Goal: Task Accomplishment & Management: Use online tool/utility

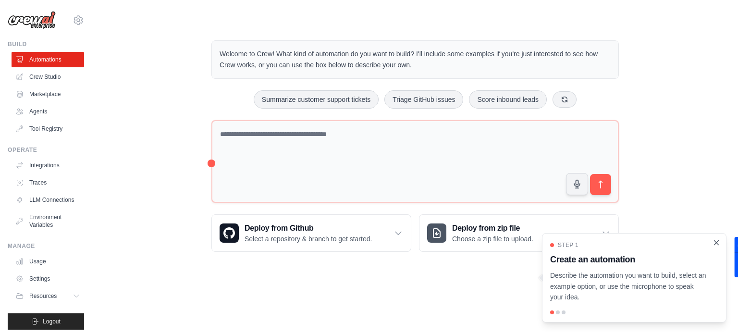
click at [716, 245] on icon "Close walkthrough" at bounding box center [716, 242] width 9 height 9
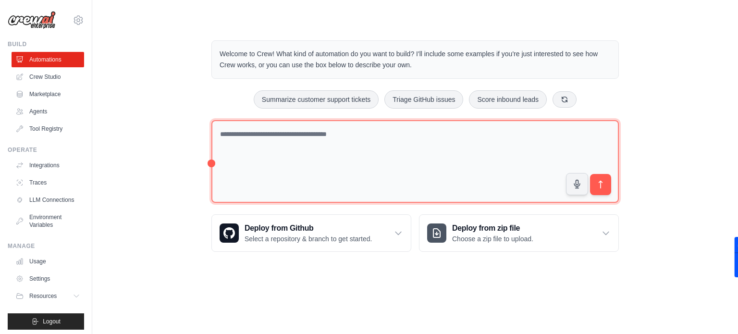
click at [281, 152] on textarea at bounding box center [414, 161] width 407 height 83
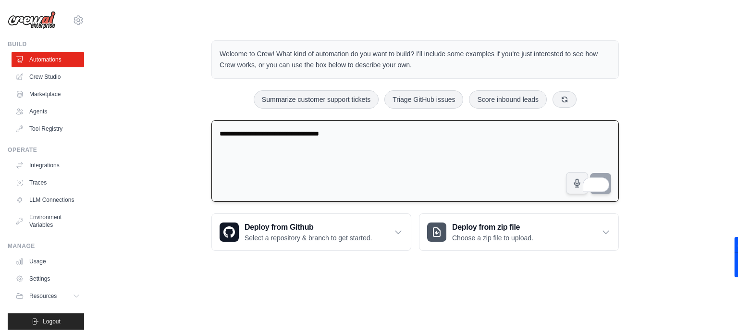
type textarea "**********"
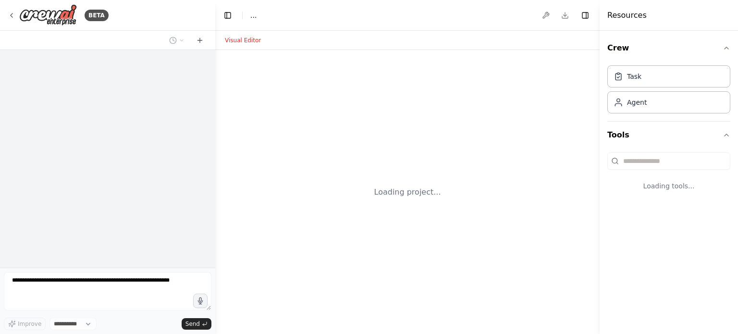
select select "****"
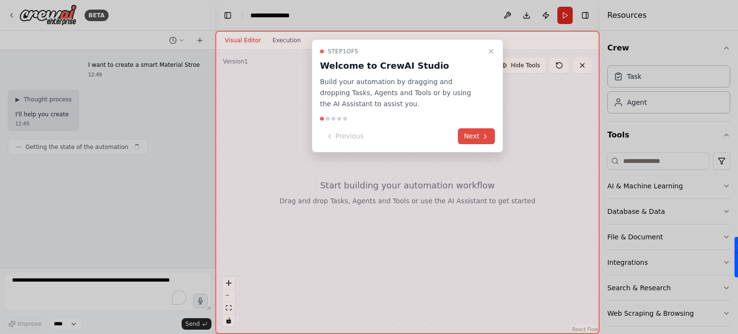
click at [474, 138] on button "Next" at bounding box center [476, 136] width 37 height 16
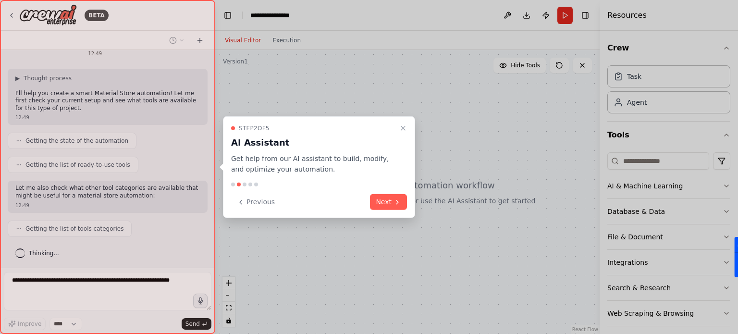
scroll to position [45, 0]
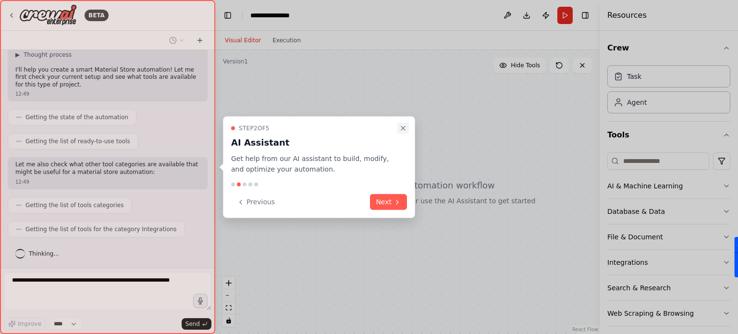
click at [402, 130] on icon "Close walkthrough" at bounding box center [403, 128] width 8 height 8
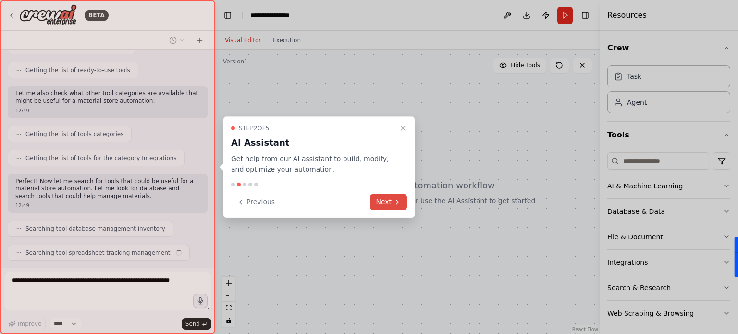
scroll to position [140, 0]
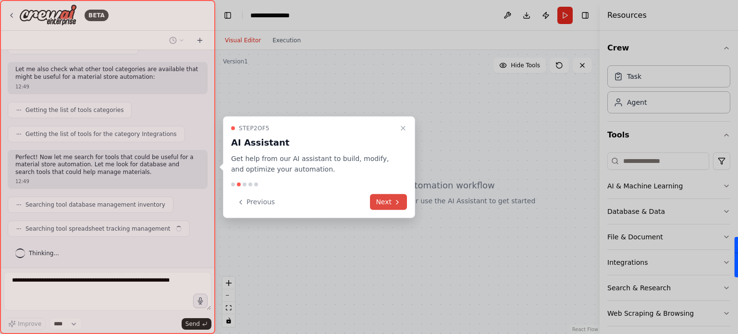
click at [391, 198] on button "Next" at bounding box center [388, 202] width 37 height 16
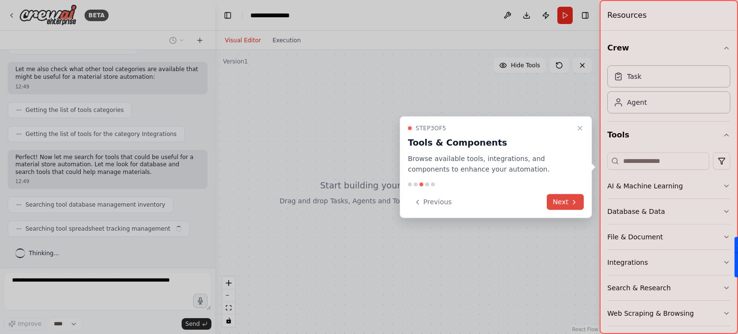
click at [391, 198] on div at bounding box center [369, 167] width 738 height 334
click at [557, 197] on button "Next" at bounding box center [564, 202] width 37 height 16
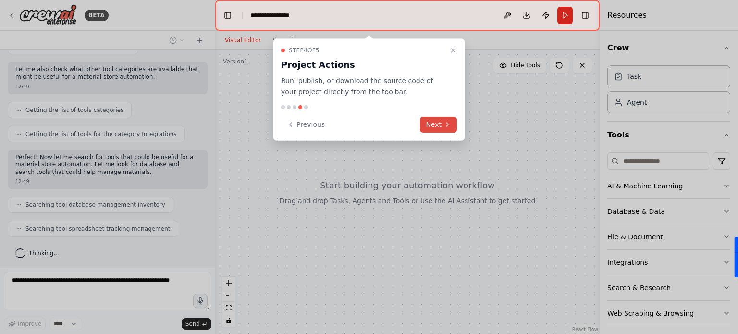
click at [447, 120] on button "Next" at bounding box center [438, 125] width 37 height 16
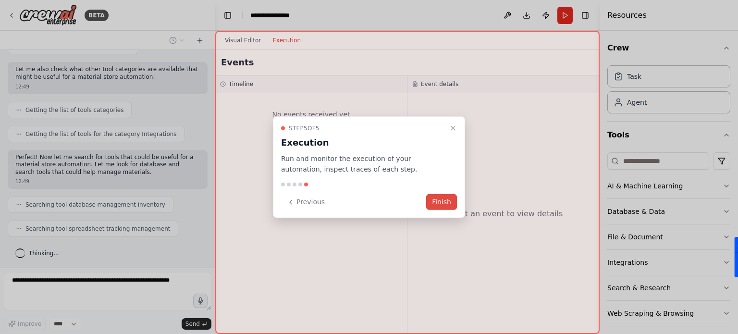
click at [441, 203] on button "Finish" at bounding box center [441, 202] width 31 height 16
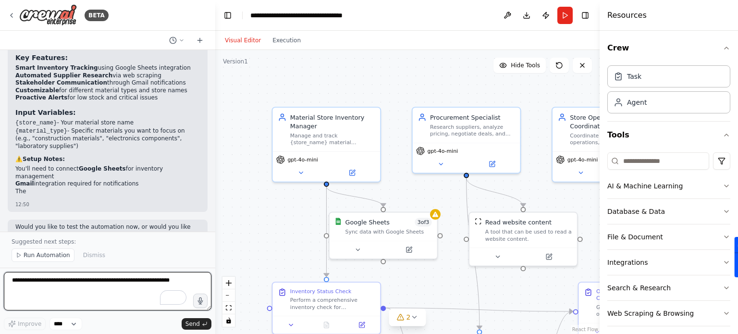
scroll to position [896, 0]
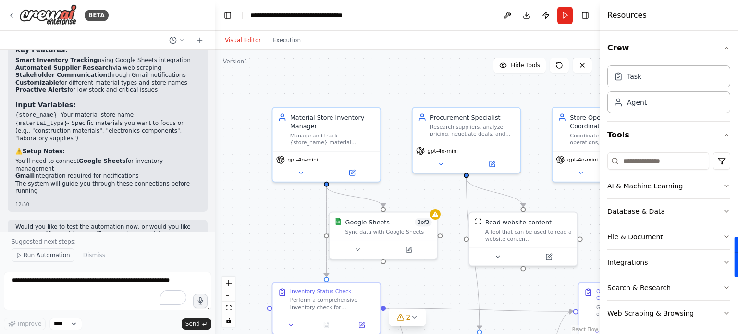
click at [36, 255] on span "Run Automation" at bounding box center [47, 255] width 47 height 8
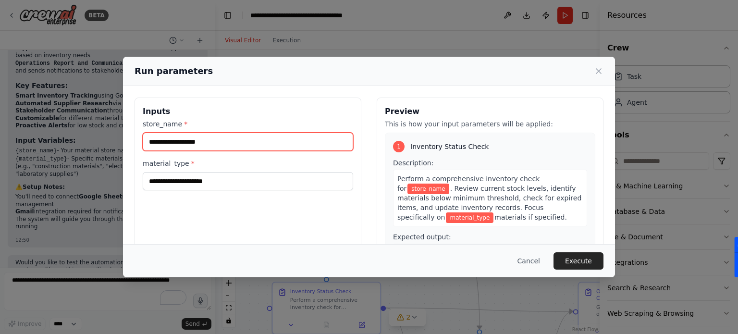
click at [193, 142] on input "store_name *" at bounding box center [248, 142] width 210 height 18
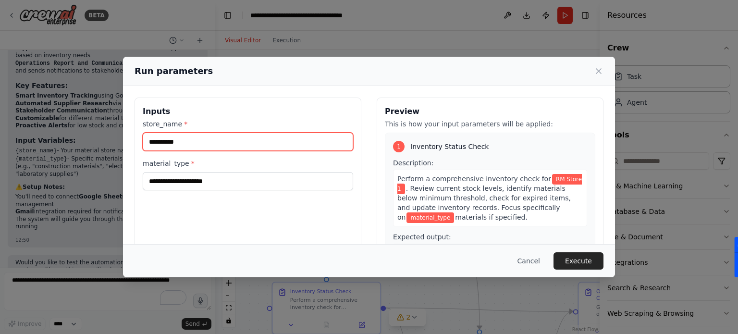
type input "**********"
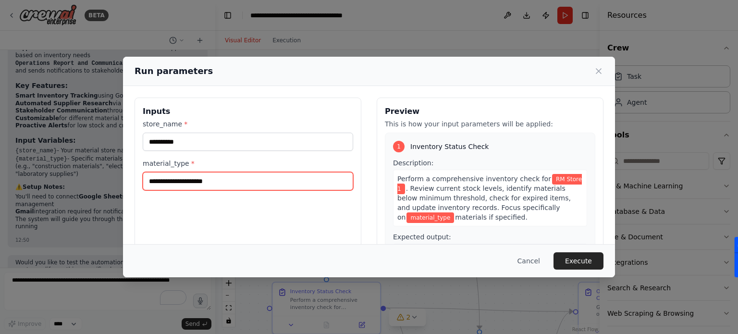
click at [186, 177] on input "material_type *" at bounding box center [248, 181] width 210 height 18
type input "****"
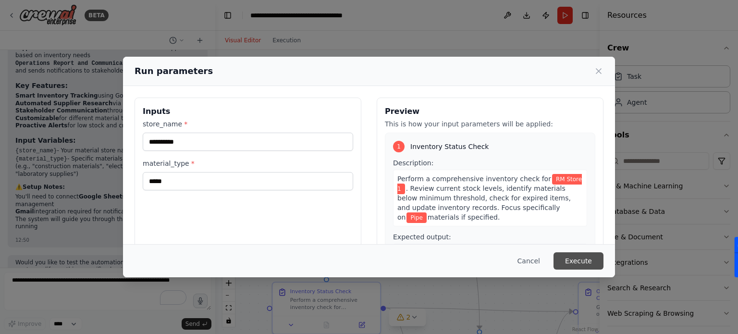
click at [572, 259] on button "Execute" at bounding box center [578, 260] width 50 height 17
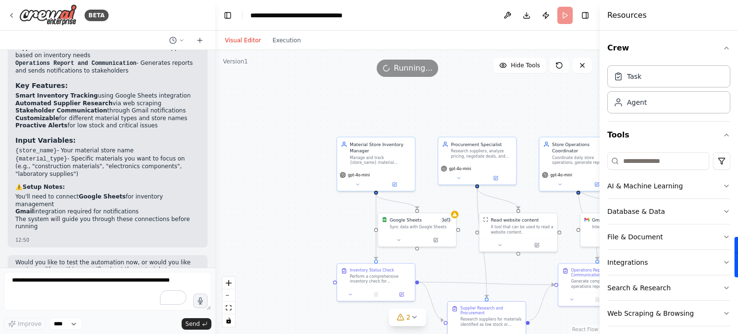
click at [620, 20] on h4 "Resources" at bounding box center [626, 16] width 39 height 12
click at [566, 18] on header "**********" at bounding box center [407, 15] width 384 height 31
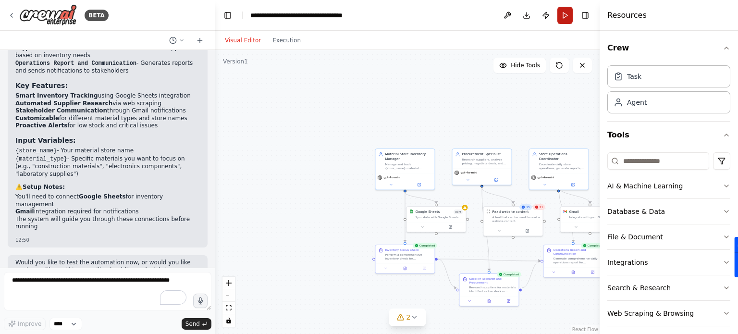
click at [566, 11] on button "Run" at bounding box center [564, 15] width 15 height 17
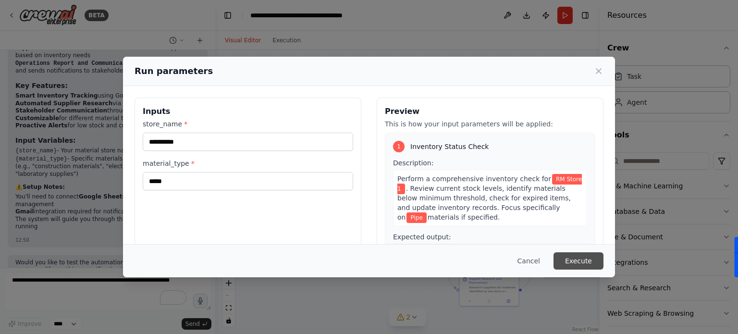
click at [574, 256] on button "Execute" at bounding box center [578, 260] width 50 height 17
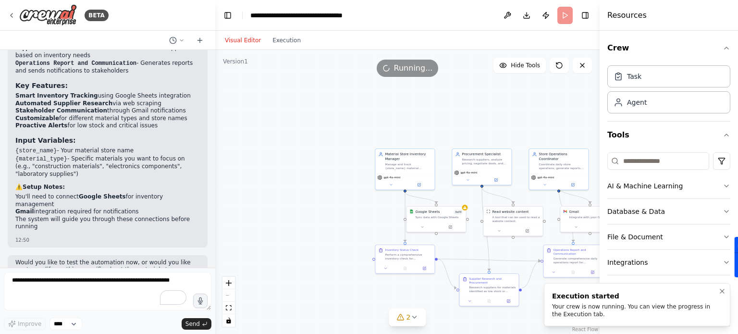
click at [627, 308] on div "Your crew is now running. You can view the progress in the Execution tab." at bounding box center [635, 309] width 166 height 15
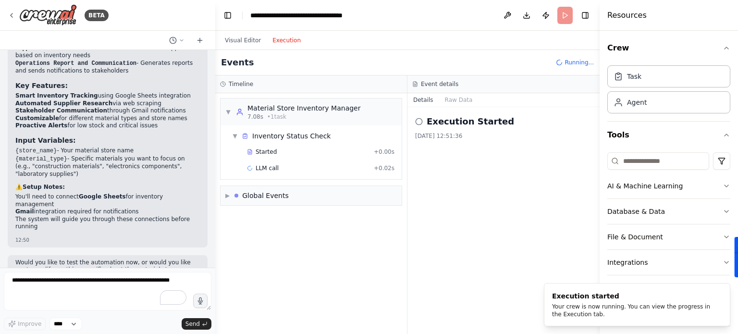
click at [280, 40] on button "Execution" at bounding box center [286, 41] width 40 height 12
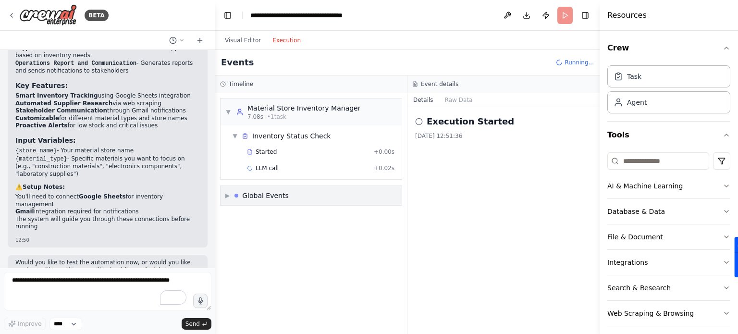
click at [312, 186] on div "▶ Global Events" at bounding box center [310, 195] width 181 height 19
click at [312, 186] on div "▼ Global Events" at bounding box center [310, 195] width 181 height 19
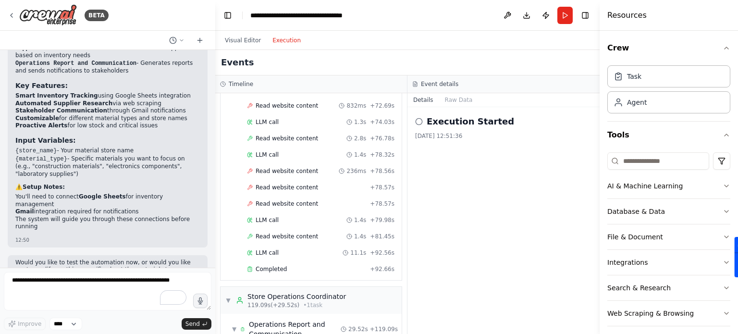
scroll to position [1026, 0]
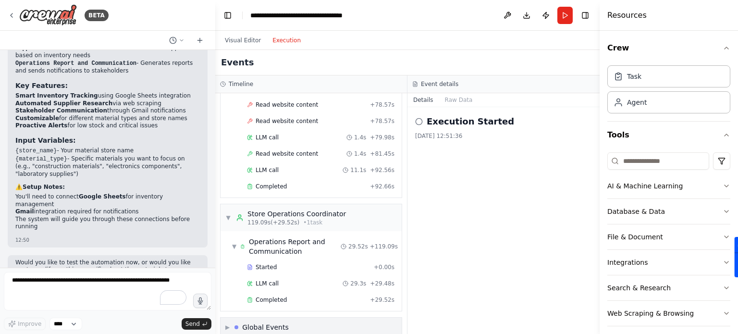
click at [265, 322] on div "Global Events" at bounding box center [265, 327] width 47 height 10
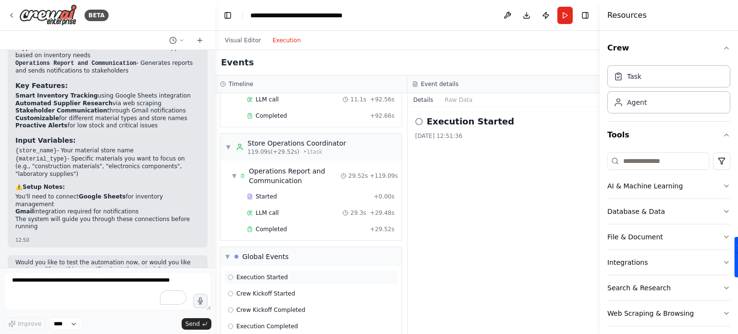
click at [243, 273] on span "Execution Started" at bounding box center [261, 277] width 51 height 8
click at [229, 274] on icon at bounding box center [231, 277] width 6 height 6
click at [250, 273] on span "Execution Started" at bounding box center [261, 277] width 51 height 8
